Goal: Obtain resource: Download file/media

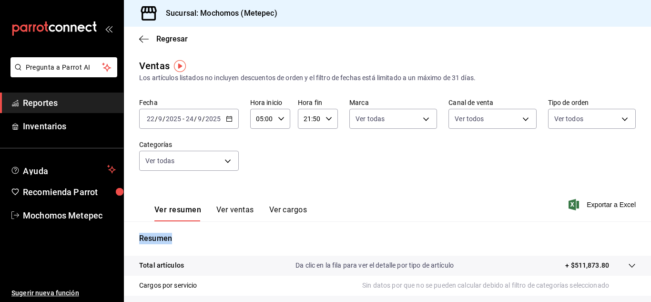
click at [281, 118] on \(Stroke\) "button" at bounding box center [281, 118] width 6 height 3
click at [262, 144] on span "05" at bounding box center [259, 143] width 4 height 8
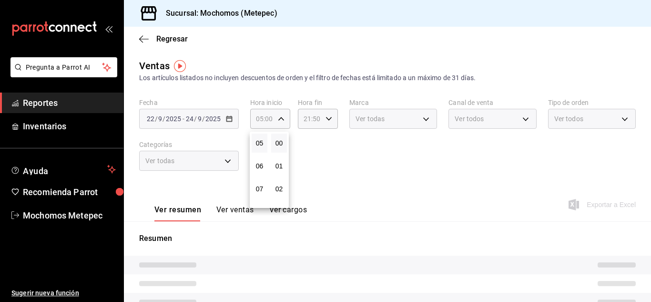
click at [327, 114] on div at bounding box center [325, 151] width 651 height 302
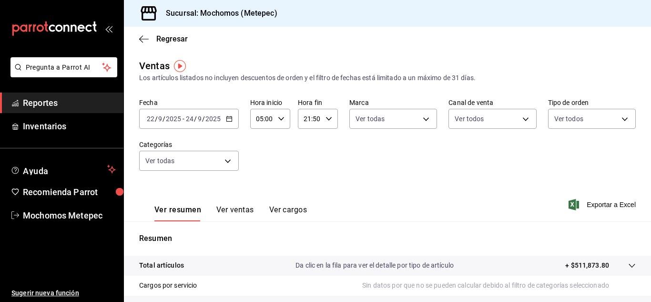
click at [327, 119] on icon "button" at bounding box center [329, 118] width 7 height 7
click at [308, 194] on span "05" at bounding box center [306, 197] width 4 height 8
click at [330, 140] on button "01" at bounding box center [326, 132] width 16 height 19
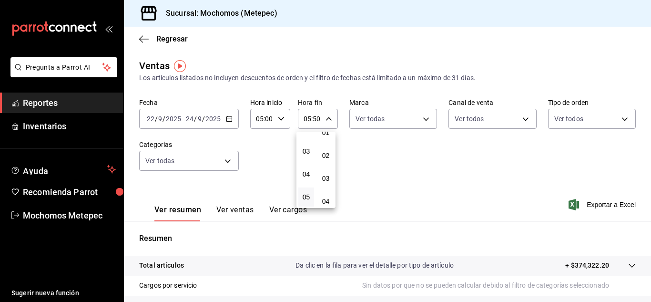
type input "05:01"
click at [442, 207] on div at bounding box center [325, 151] width 651 height 302
click at [442, 207] on div "Ver resumen Ver ventas Ver cargos Exportar a Excel" at bounding box center [387, 201] width 527 height 39
click at [589, 202] on span "Exportar a Excel" at bounding box center [603, 204] width 65 height 11
click at [225, 123] on div "[DATE] [DATE] - [DATE] [DATE]" at bounding box center [189, 119] width 100 height 20
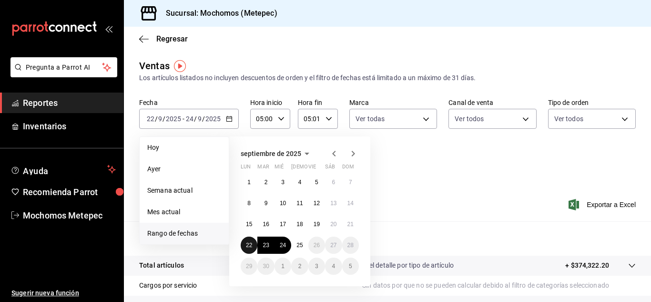
click at [247, 244] on abbr "22" at bounding box center [249, 245] width 6 height 7
click at [299, 249] on button "25" at bounding box center [299, 244] width 17 height 17
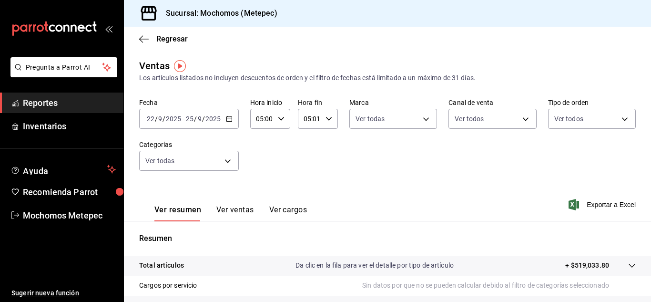
click at [590, 173] on div "Fecha [DATE] [DATE] - [DATE] [DATE] Hora inicio 05:00 Hora inicio Hora fin 05:0…" at bounding box center [387, 140] width 497 height 84
click at [599, 204] on span "Exportar a Excel" at bounding box center [603, 204] width 65 height 11
click at [73, 106] on span "Reportes" at bounding box center [69, 102] width 93 height 13
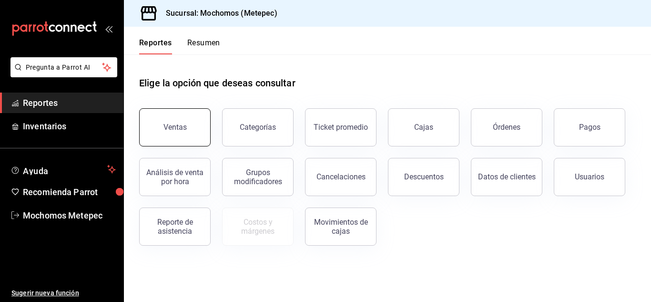
click at [195, 134] on button "Ventas" at bounding box center [175, 127] width 72 height 38
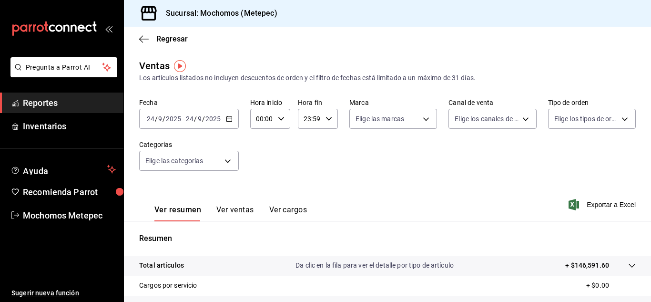
click at [226, 120] on \(Stroke\) "button" at bounding box center [229, 118] width 6 height 5
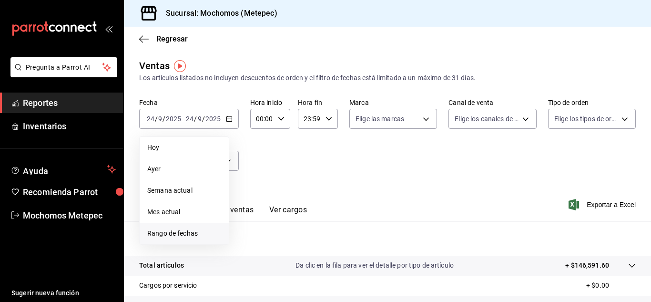
click at [174, 233] on span "Rango de fechas" at bounding box center [184, 233] width 74 height 10
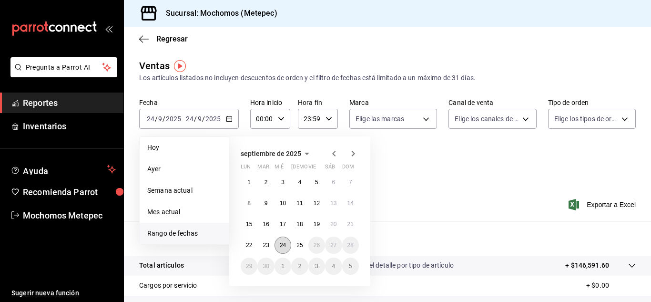
click at [289, 249] on button "24" at bounding box center [283, 244] width 17 height 17
click at [297, 248] on button "25" at bounding box center [299, 244] width 17 height 17
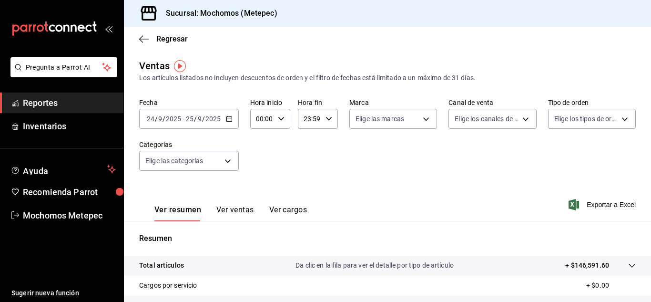
click at [281, 113] on div "00:00 Hora inicio" at bounding box center [270, 119] width 40 height 20
click at [258, 178] on span "05" at bounding box center [259, 177] width 4 height 8
type input "05:00"
click at [340, 151] on div at bounding box center [325, 151] width 651 height 302
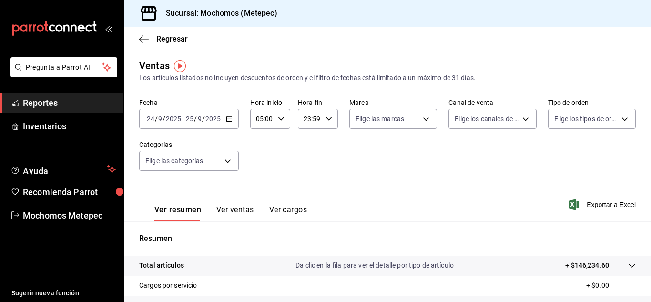
click at [327, 118] on icon "button" at bounding box center [329, 118] width 7 height 7
click at [306, 189] on span "05" at bounding box center [306, 188] width 4 height 8
click at [330, 141] on button "00" at bounding box center [326, 142] width 16 height 19
type input "05:00"
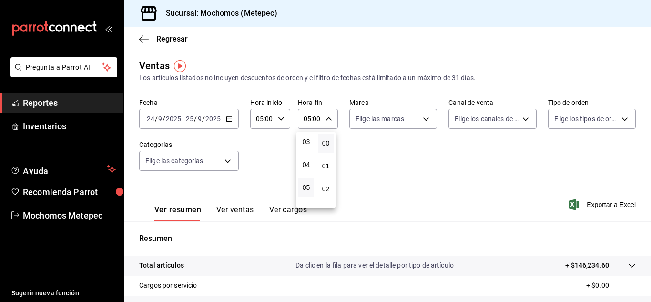
click at [421, 115] on div at bounding box center [325, 151] width 651 height 302
click at [421, 115] on body "Pregunta a Parrot AI Reportes Inventarios Ayuda Recomienda Parrot Mochomos Mete…" at bounding box center [325, 151] width 651 height 302
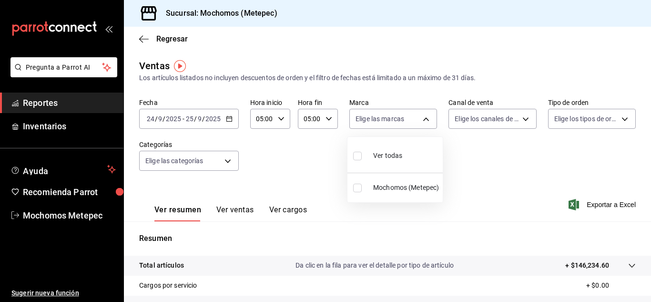
click at [355, 157] on input "checkbox" at bounding box center [357, 156] width 9 height 9
checkbox input "true"
type input "2365f74e-aa6b-4392-bdf2-72765591bddf"
checkbox input "true"
click at [501, 153] on div at bounding box center [325, 151] width 651 height 302
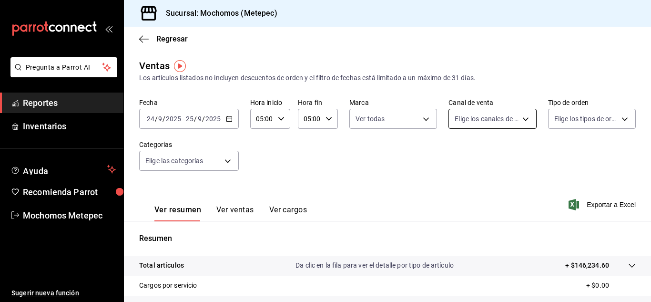
click at [524, 116] on body "Pregunta a Parrot AI Reportes Inventarios Ayuda Recomienda Parrot Mochomos Mete…" at bounding box center [325, 151] width 651 height 302
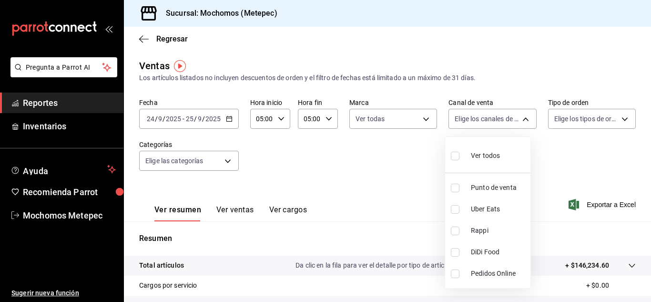
click at [456, 157] on input "checkbox" at bounding box center [455, 156] width 9 height 9
checkbox input "true"
type input "PARROT,UBER_EATS,RAPPI,DIDI_FOOD,ONLINE"
checkbox input "true"
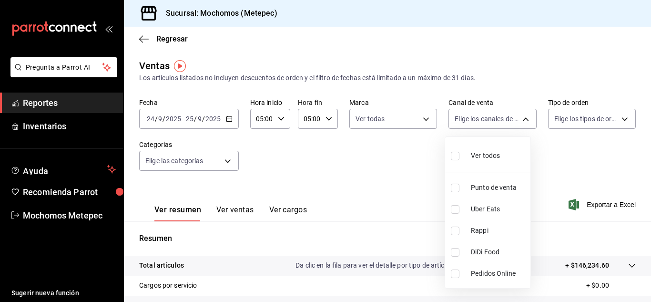
checkbox input "true"
click at [549, 180] on div at bounding box center [325, 151] width 651 height 302
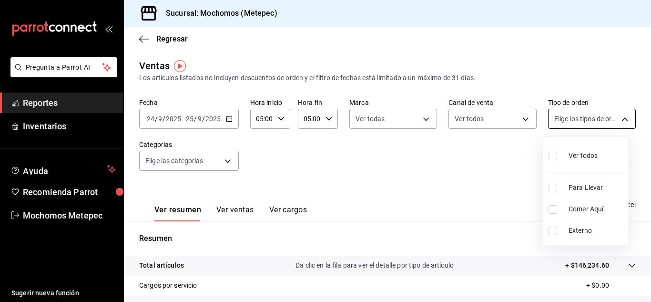
click at [612, 123] on body "Pregunta a Parrot AI Reportes Inventarios Ayuda Recomienda Parrot Mochomos Mete…" at bounding box center [325, 151] width 651 height 302
click at [554, 157] on input "checkbox" at bounding box center [553, 156] width 9 height 9
checkbox input "true"
type input "3a236ed8-2e24-47ca-8e59-ead494492482,da8509e8-5fca-4f62-958e-973104937870,EXTER…"
checkbox input "true"
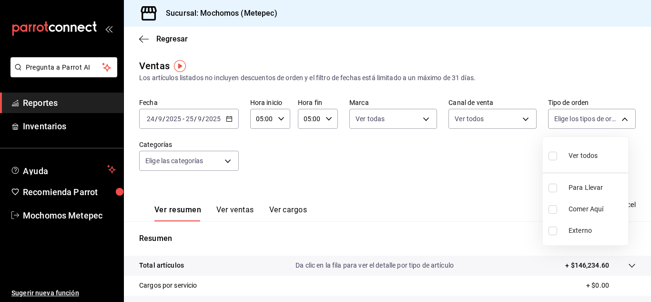
checkbox input "true"
click at [407, 179] on div at bounding box center [325, 151] width 651 height 302
click at [226, 165] on body "Pregunta a Parrot AI Reportes Inventarios Ayuda Recomienda Parrot Mochomos Mete…" at bounding box center [325, 151] width 651 height 302
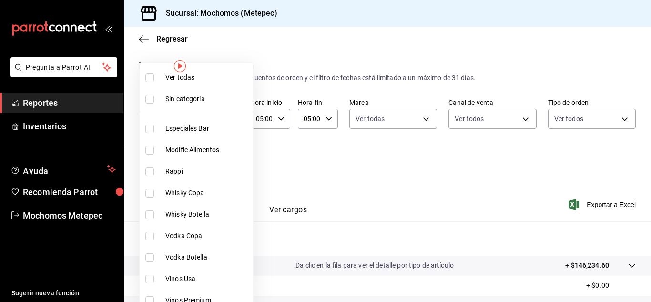
click at [150, 77] on input "checkbox" at bounding box center [149, 77] width 9 height 9
checkbox input "true"
type input "c9cbc288-c827-488d-81f5-370afefb1912,46081463-7037-4dd2-a9ab-e56ff6a8fa7c,bf958…"
checkbox input "true"
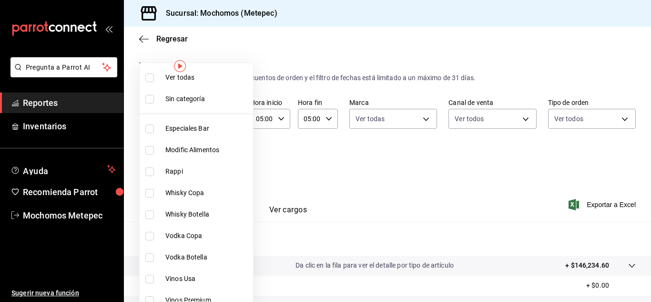
checkbox input "true"
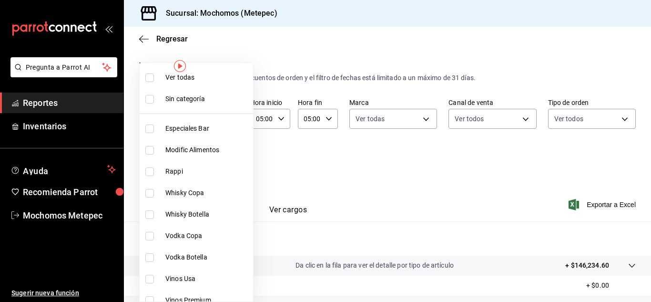
checkbox input "true"
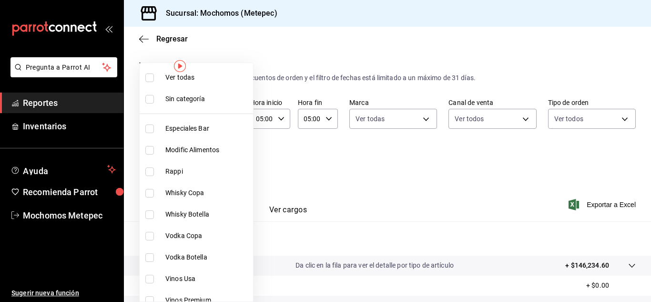
checkbox input "true"
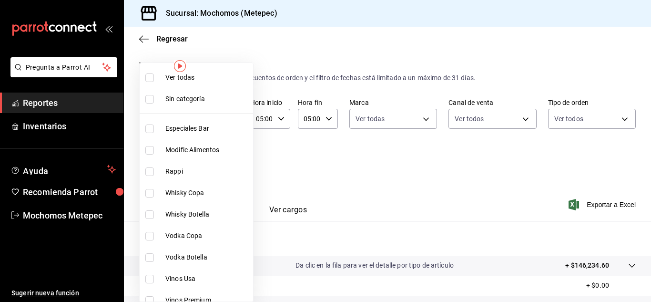
checkbox input "true"
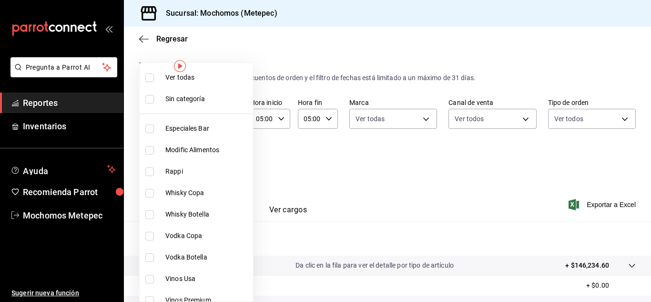
checkbox input "true"
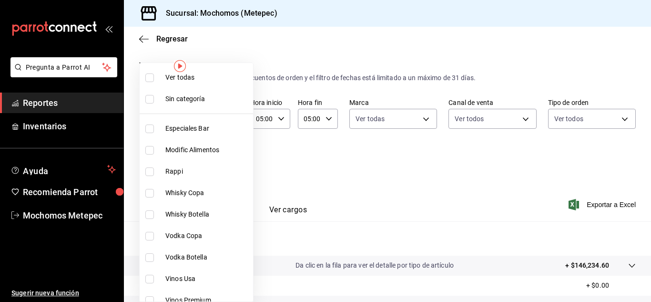
checkbox input "true"
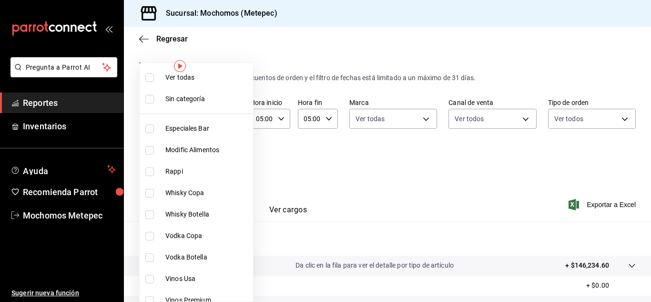
checkbox input "true"
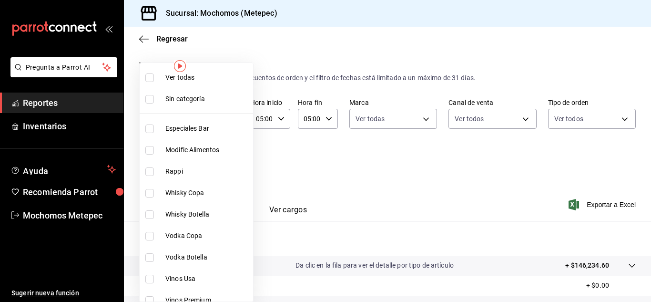
checkbox input "true"
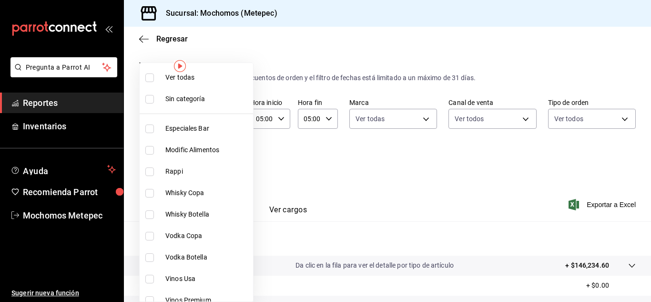
checkbox input "true"
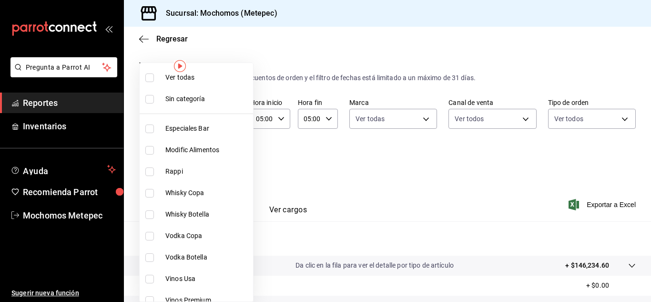
checkbox input "true"
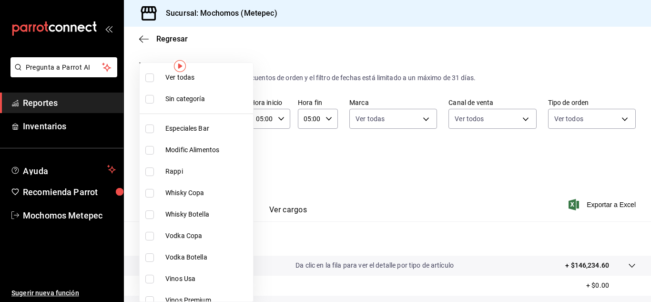
checkbox input "true"
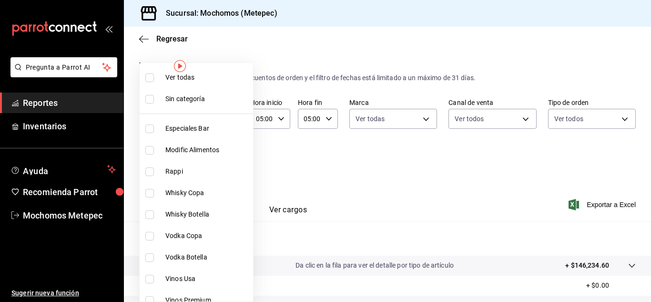
checkbox input "true"
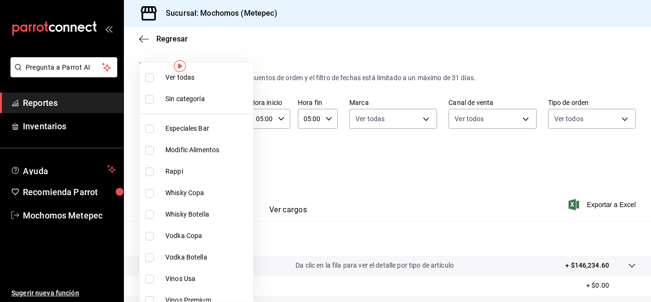
checkbox input "true"
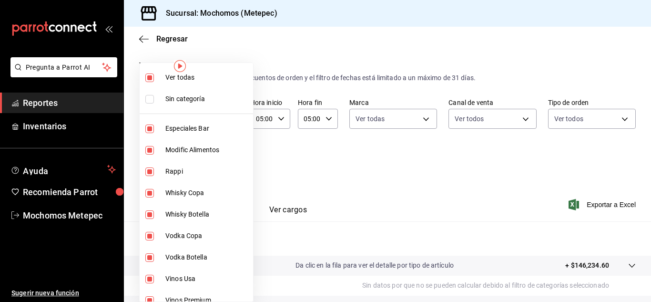
click at [521, 194] on div at bounding box center [325, 151] width 651 height 302
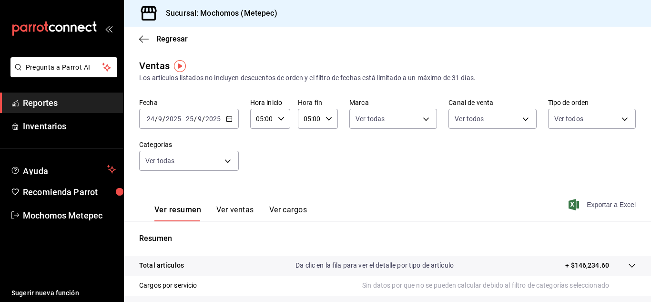
click at [595, 204] on span "Exportar a Excel" at bounding box center [603, 204] width 65 height 11
click at [285, 121] on div "05:00 Hora inicio" at bounding box center [270, 119] width 40 height 20
click at [256, 186] on button "09" at bounding box center [260, 190] width 16 height 19
type input "09:00"
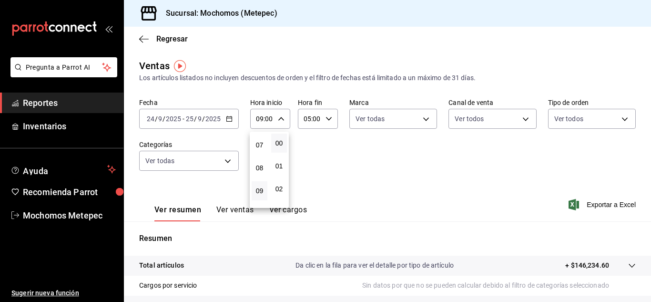
click at [410, 166] on div at bounding box center [325, 151] width 651 height 302
click at [583, 200] on span "Exportar a Excel" at bounding box center [603, 204] width 65 height 11
click at [230, 125] on div "[DATE] [DATE] - [DATE] [DATE]" at bounding box center [189, 119] width 100 height 20
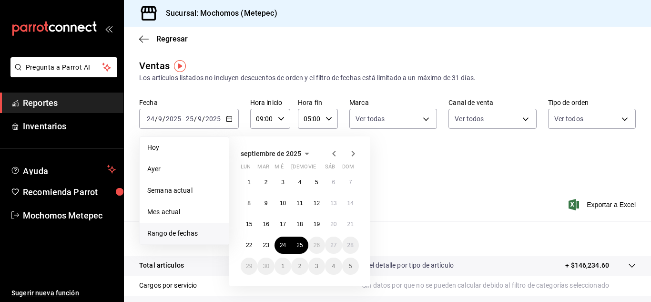
click at [408, 178] on div "Fecha [DATE] [DATE] - [DATE] [DATE] [DATE] [DATE] Semana actual Mes actual [GEO…" at bounding box center [387, 140] width 497 height 84
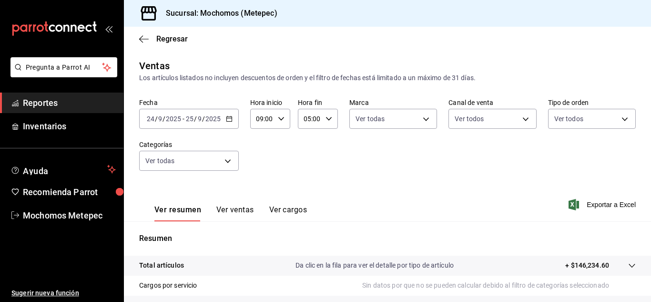
scroll to position [155, 0]
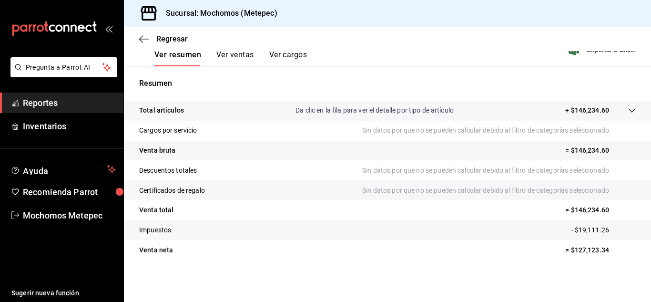
click at [46, 103] on span "Reportes" at bounding box center [69, 102] width 93 height 13
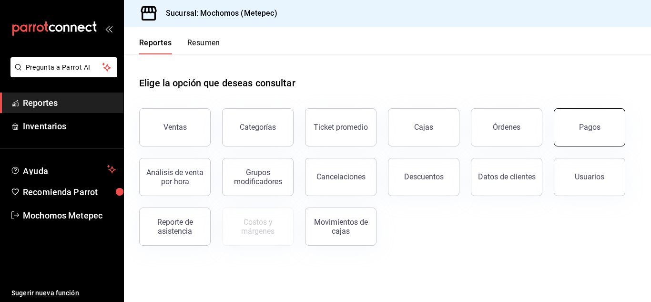
click at [581, 126] on div "Pagos" at bounding box center [589, 127] width 21 height 9
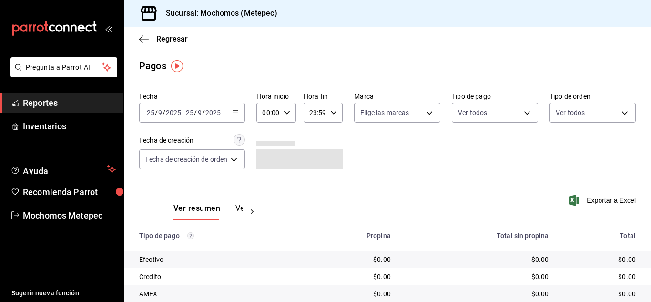
click at [233, 113] on div "[DATE] [DATE] - [DATE] [DATE]" at bounding box center [192, 113] width 106 height 20
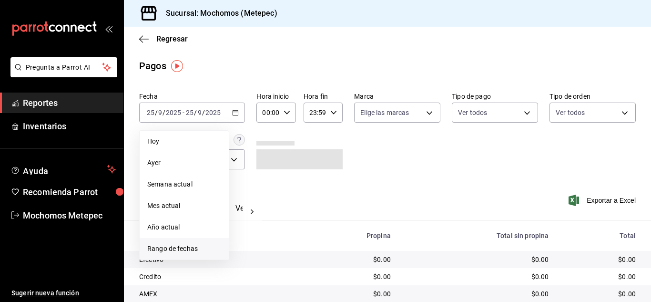
click at [186, 243] on li "Rango de fechas" at bounding box center [184, 248] width 89 height 21
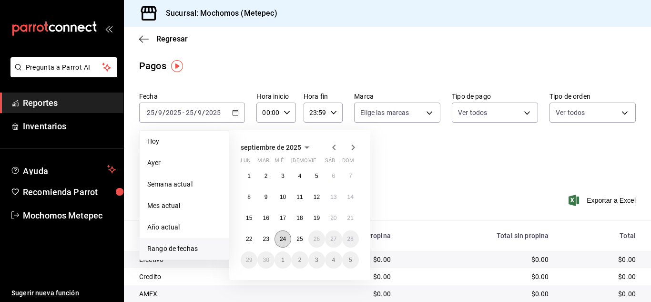
click at [280, 238] on abbr "24" at bounding box center [283, 239] width 6 height 7
click at [305, 237] on button "25" at bounding box center [299, 238] width 17 height 17
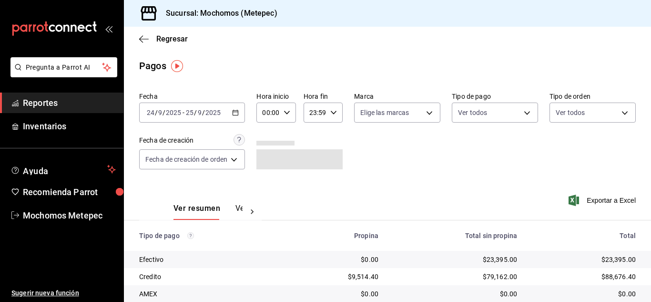
click at [288, 111] on icon "button" at bounding box center [287, 112] width 7 height 7
click at [265, 153] on button "06" at bounding box center [267, 147] width 15 height 19
type input "06:00"
click at [336, 112] on div at bounding box center [325, 151] width 651 height 302
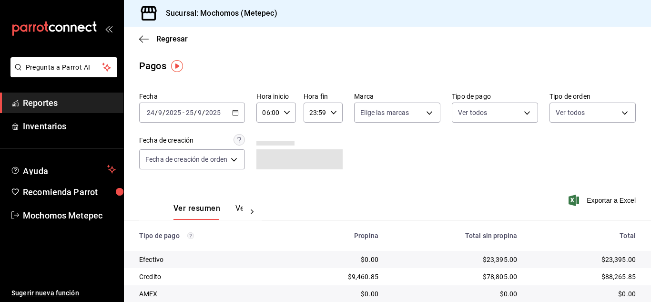
click at [336, 112] on icon "button" at bounding box center [333, 112] width 7 height 7
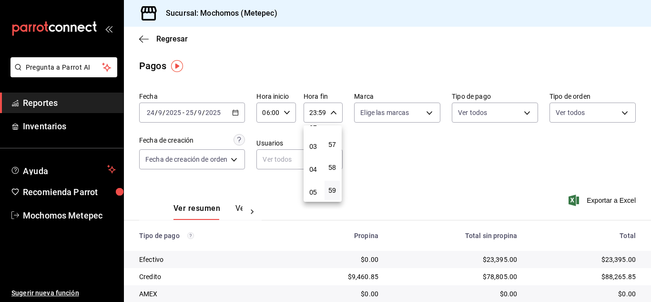
scroll to position [60, 0]
click at [311, 167] on span "04" at bounding box center [313, 169] width 4 height 8
type input "04:59"
click at [394, 152] on div at bounding box center [325, 151] width 651 height 302
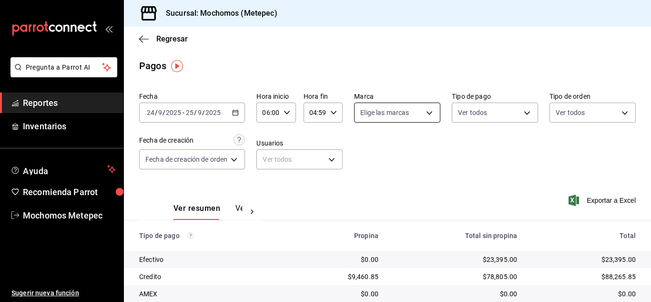
click at [422, 116] on body "Pregunta a Parrot AI Reportes Inventarios Ayuda Recomienda Parrot Mochomos Mete…" at bounding box center [325, 151] width 651 height 302
click at [365, 152] on input "checkbox" at bounding box center [363, 149] width 9 height 9
checkbox input "true"
type input "2365f74e-aa6b-4392-bdf2-72765591bddf"
checkbox input "true"
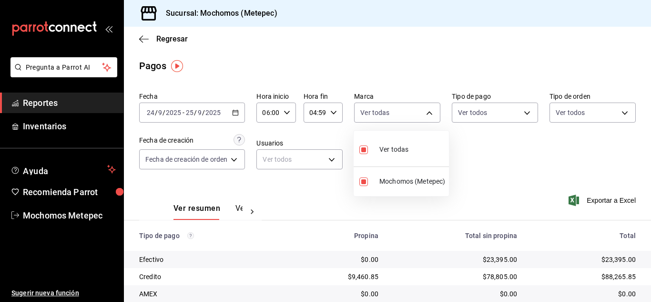
click at [514, 109] on div at bounding box center [325, 151] width 651 height 302
click at [514, 109] on body "Pregunta a Parrot AI Reportes Inventarios Ayuda Recomienda Parrot Mochomos Mete…" at bounding box center [325, 151] width 651 height 302
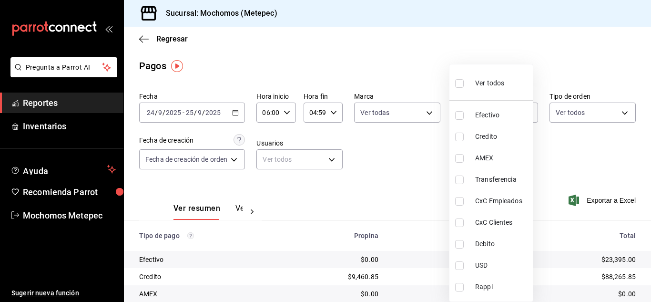
click at [463, 80] on input "checkbox" at bounding box center [459, 83] width 9 height 9
checkbox input "true"
type input "188bd14d-3513-42cc-9f46-285d81389660,34ef211f-a798-45d1-ab41-0af7a85efbb2,c7bcb…"
checkbox input "true"
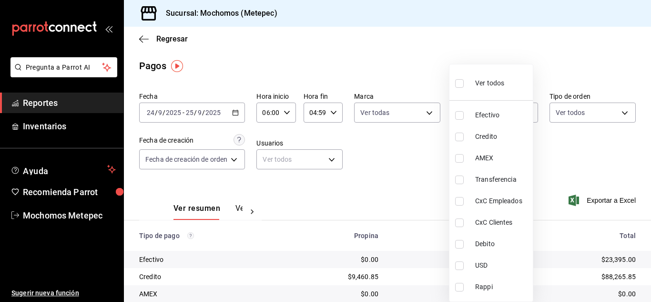
checkbox input "true"
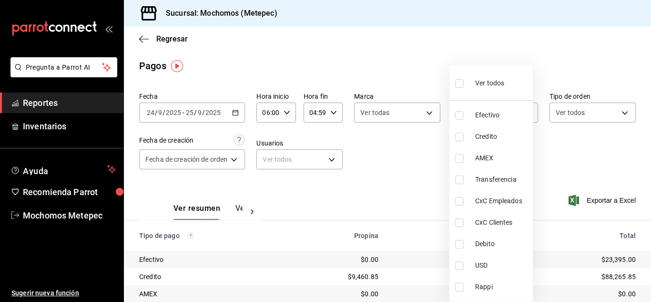
checkbox input "true"
click at [585, 109] on div at bounding box center [325, 151] width 651 height 302
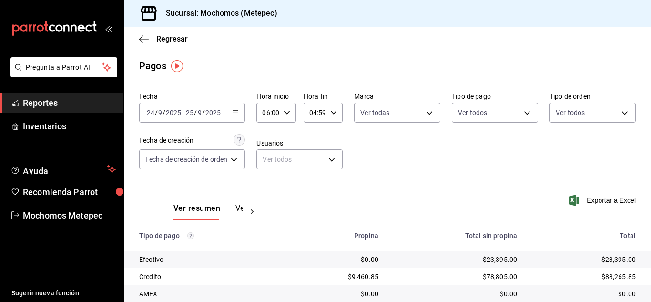
click at [585, 109] on body "Pregunta a Parrot AI Reportes Inventarios Ayuda Recomienda Parrot Mochomos Mete…" at bounding box center [325, 151] width 651 height 302
click at [557, 144] on label at bounding box center [557, 150] width 12 height 14
click at [557, 145] on input "checkbox" at bounding box center [555, 149] width 9 height 9
checkbox input "false"
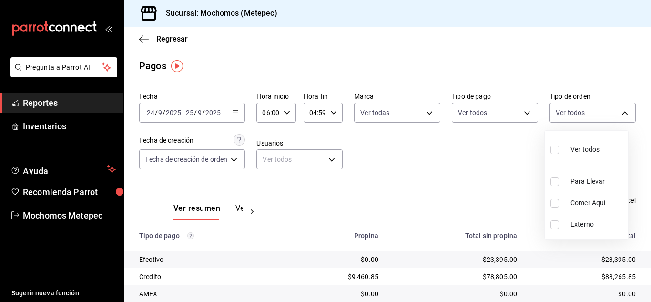
checkbox input "false"
click at [552, 154] on input "checkbox" at bounding box center [555, 149] width 9 height 9
checkbox input "true"
type input "3a236ed8-2e24-47ca-8e59-ead494492482,da8509e8-5fca-4f62-958e-973104937870,EXTER…"
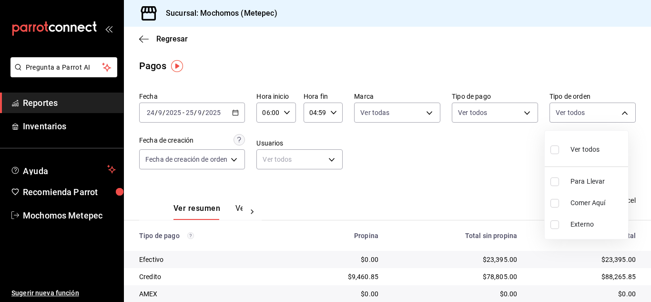
checkbox input "true"
click at [458, 154] on div at bounding box center [325, 151] width 651 height 302
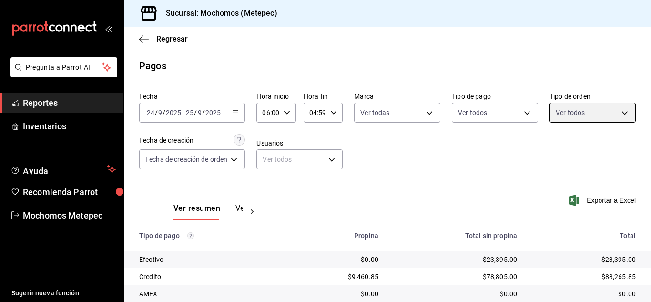
scroll to position [136, 0]
